Goal: Find specific fact

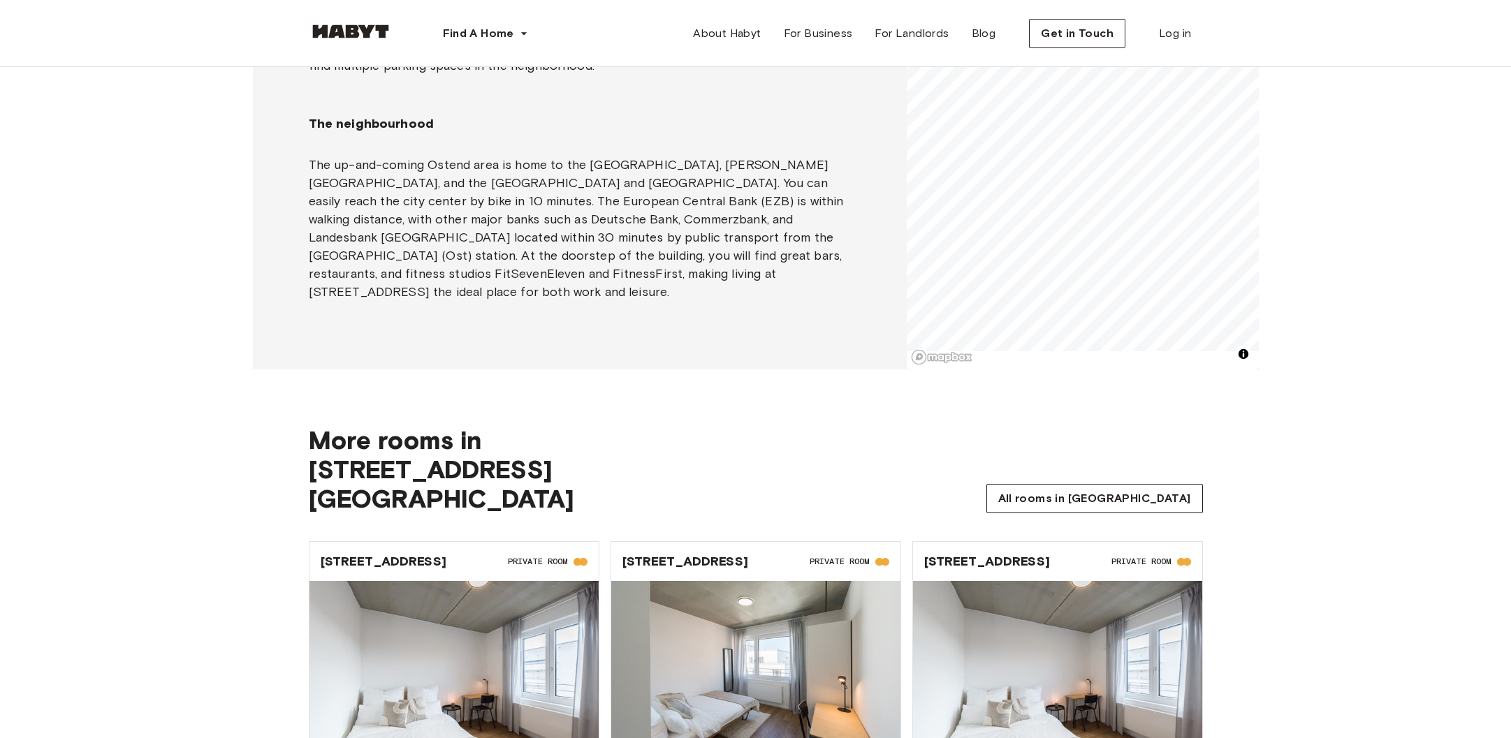
scroll to position [1289, 0]
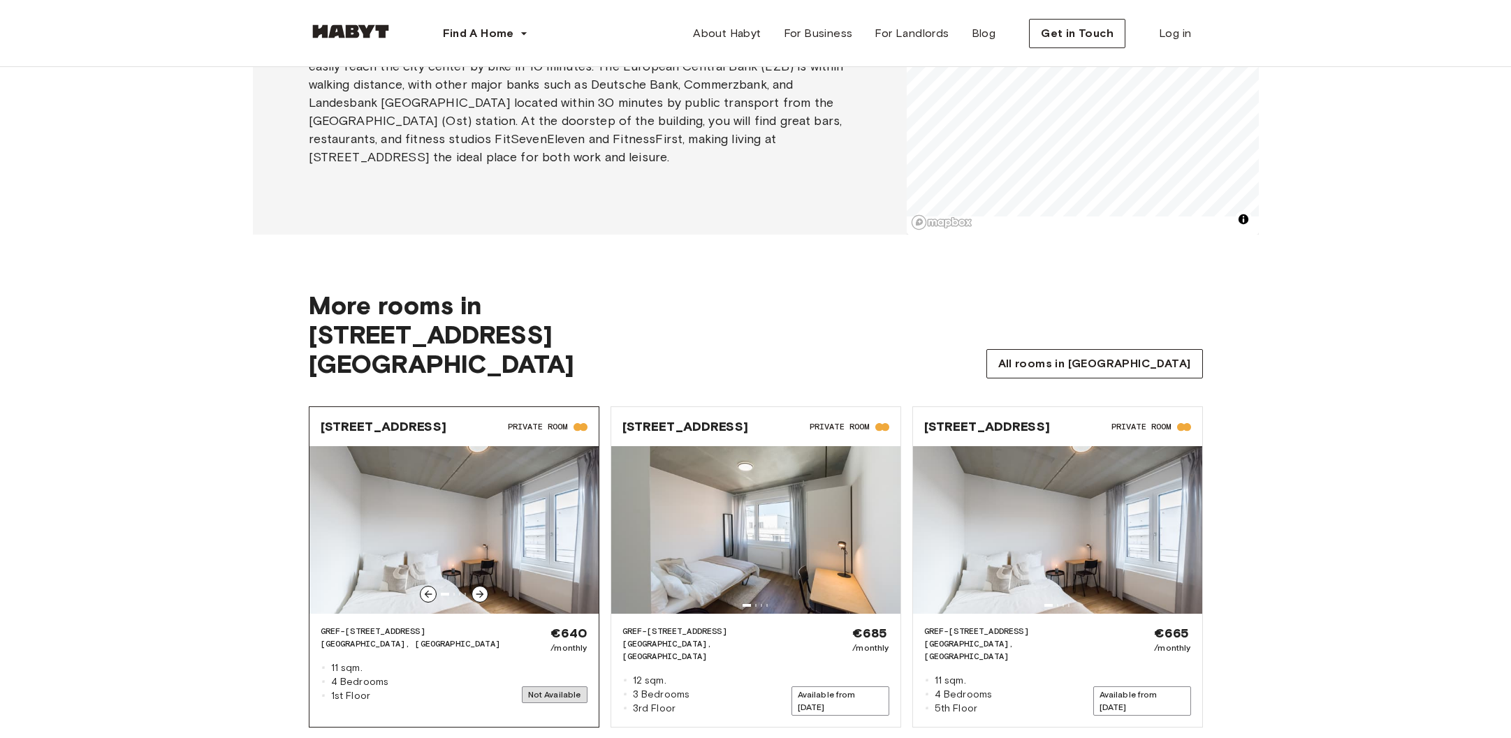
click at [462, 448] on img at bounding box center [453, 530] width 289 height 168
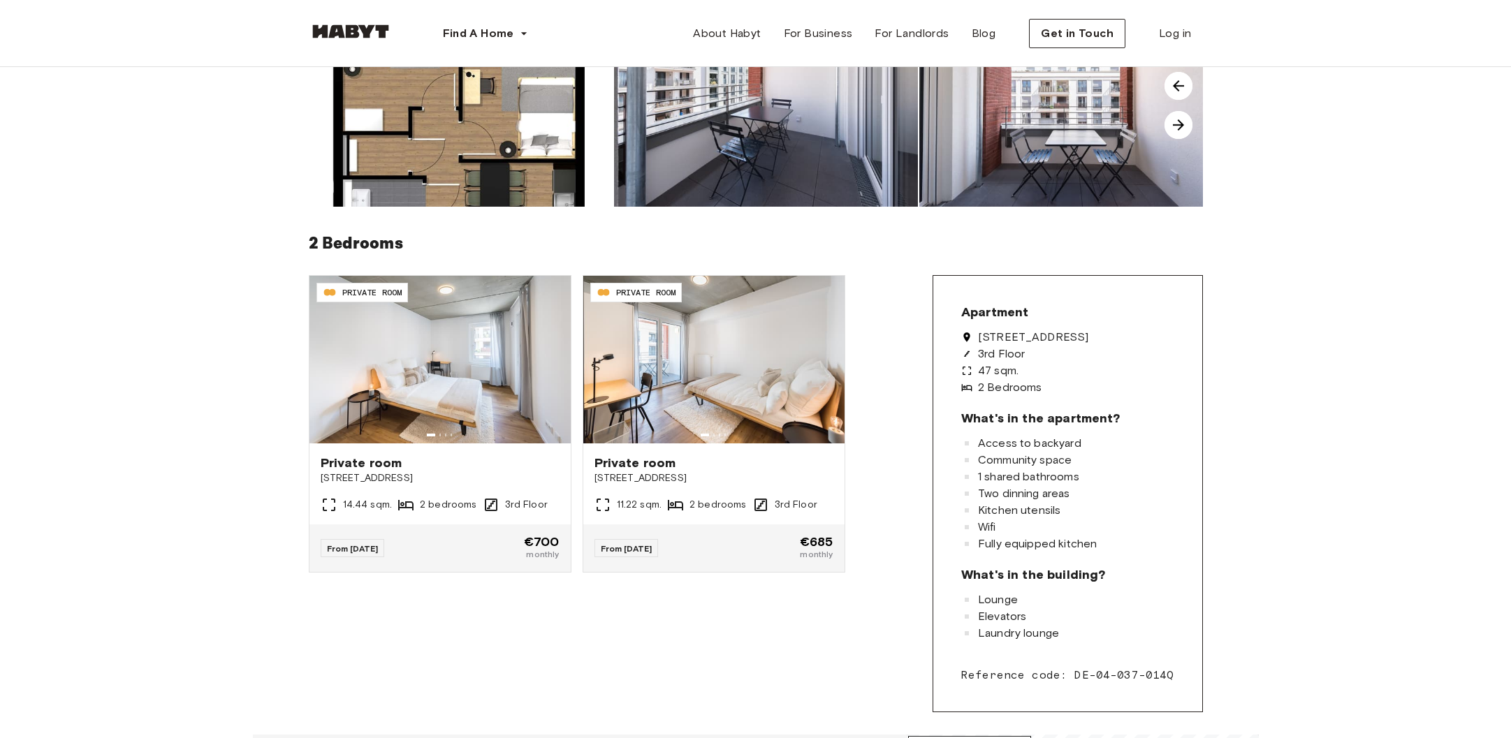
scroll to position [0, 0]
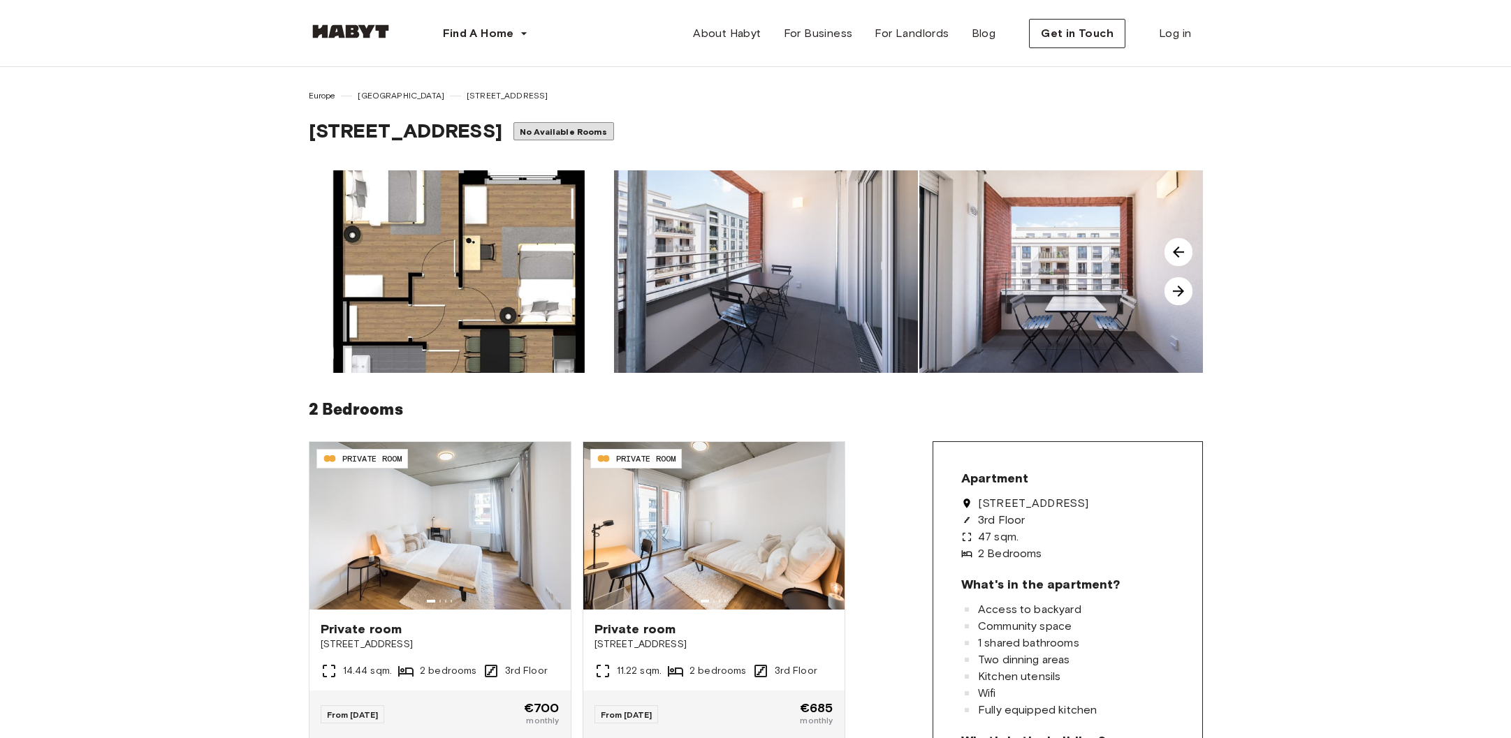
click at [502, 120] on span "[STREET_ADDRESS]" at bounding box center [405, 131] width 193 height 24
drag, startPoint x: 523, startPoint y: 120, endPoint x: 290, endPoint y: 120, distance: 233.3
click at [290, 120] on div "Europe Frankfurt Gref-Völsing-Straße 15 Gref-Völsing-Straße 15 No Available Roo…" at bounding box center [756, 484] width 1006 height 834
copy div "[STREET_ADDRESS]"
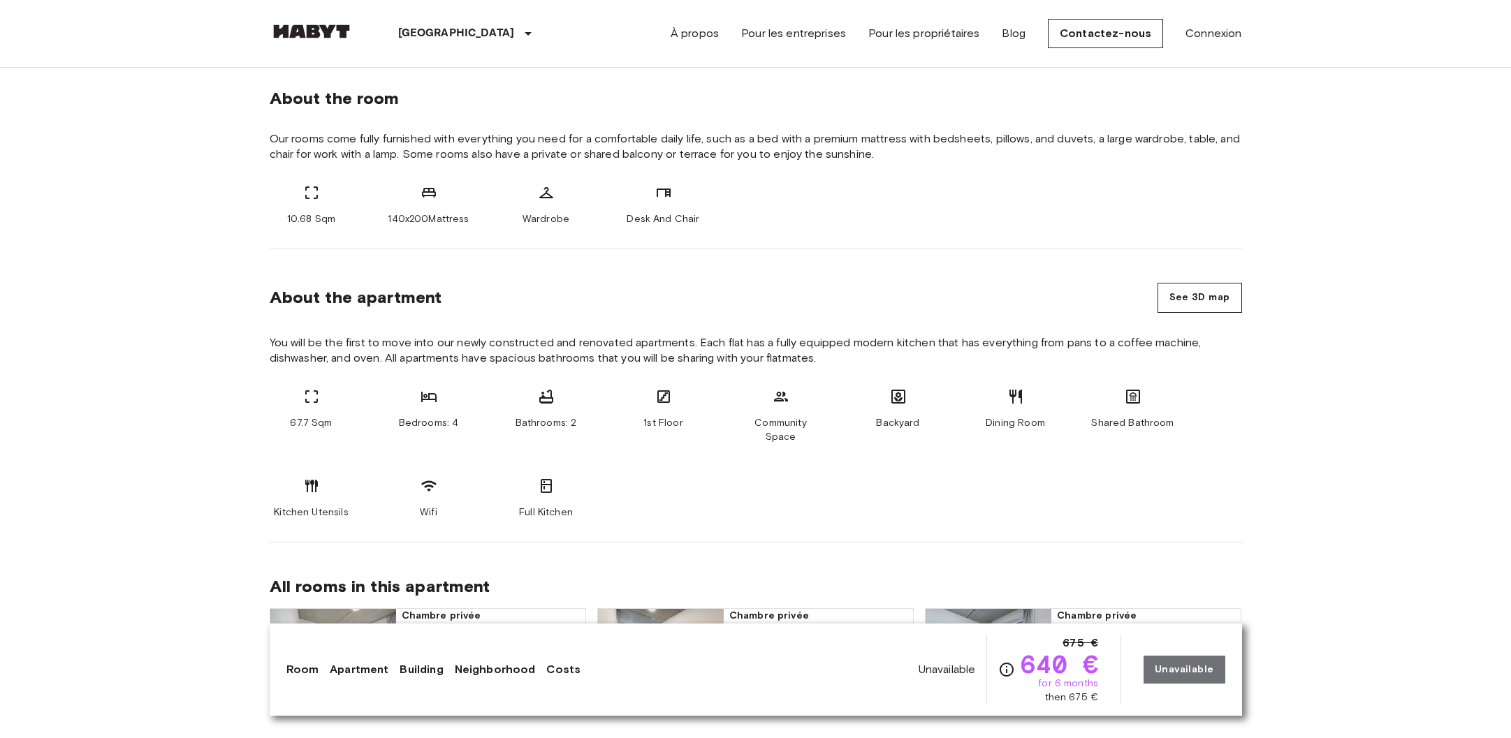
scroll to position [537, 0]
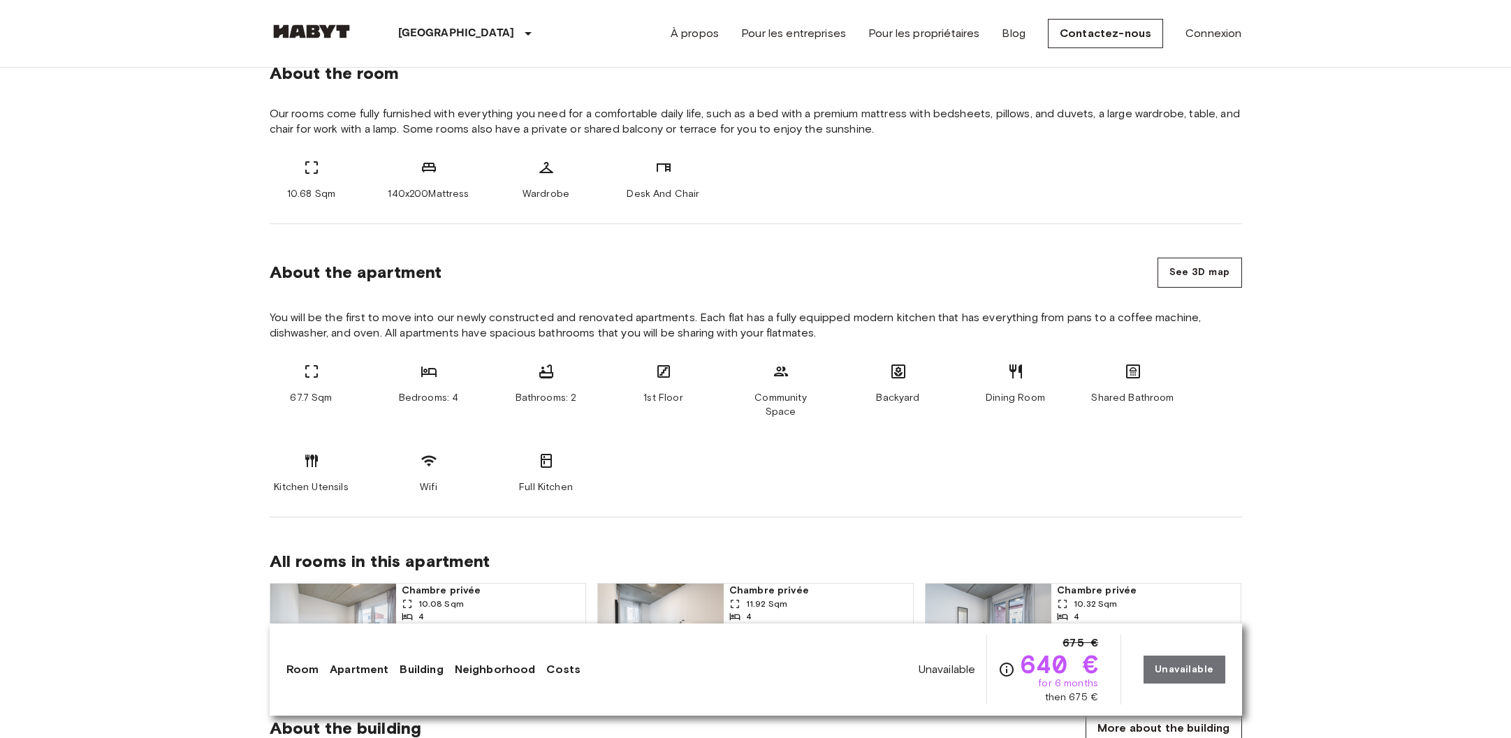
click at [451, 314] on span "You will be the first to move into our newly constructed and renovated apartmen…" at bounding box center [756, 325] width 972 height 31
drag, startPoint x: 458, startPoint y: 319, endPoint x: 688, endPoint y: 322, distance: 230.5
click at [688, 322] on span "You will be the first to move into our newly constructed and renovated apartmen…" at bounding box center [756, 325] width 972 height 31
copy span "newly constructed and renovated apartments"
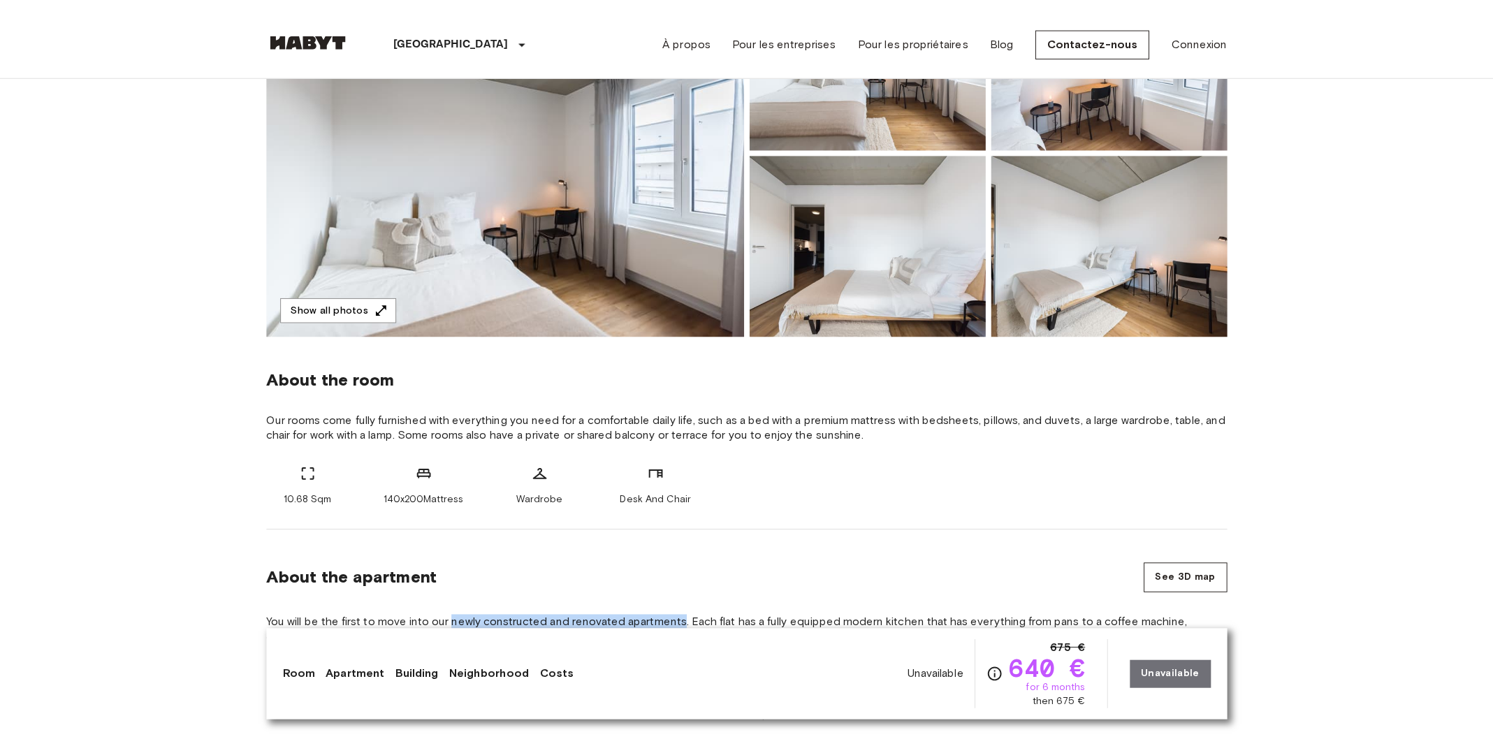
scroll to position [0, 0]
